Goal: Check status: Check status

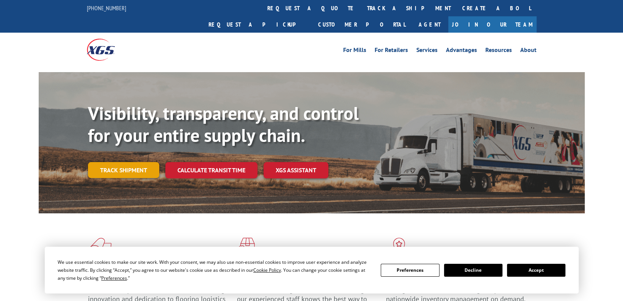
click at [125, 162] on link "Track shipment" at bounding box center [123, 170] width 71 height 16
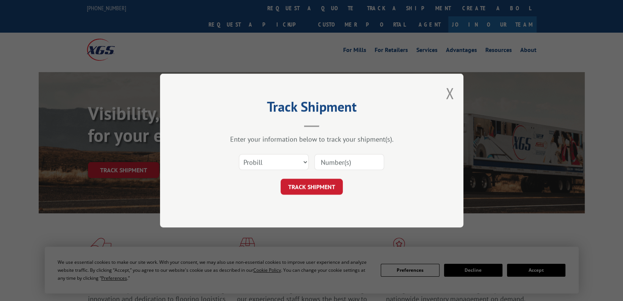
click at [200, 112] on h2 "Track Shipment" at bounding box center [311, 108] width 227 height 14
click at [306, 162] on select "Select category... Probill BOL PO" at bounding box center [274, 162] width 70 height 16
select select "po"
click at [239, 154] on select "Select category... Probill BOL PO" at bounding box center [274, 162] width 70 height 16
click at [352, 160] on input at bounding box center [349, 162] width 70 height 16
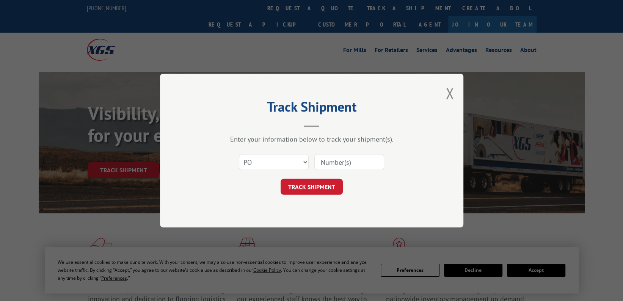
paste input "295007371"
type input "295007371"
click at [312, 185] on button "TRACK SHIPMENT" at bounding box center [312, 187] width 62 height 16
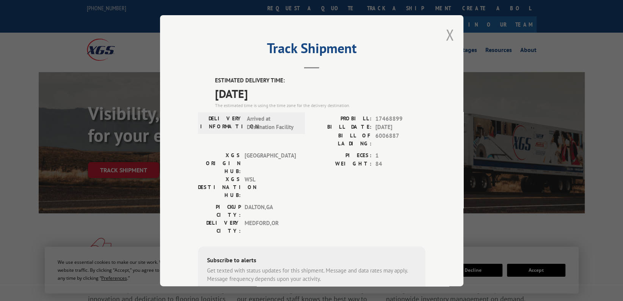
click at [447, 33] on button "Close modal" at bounding box center [450, 35] width 8 height 20
